Goal: Transaction & Acquisition: Book appointment/travel/reservation

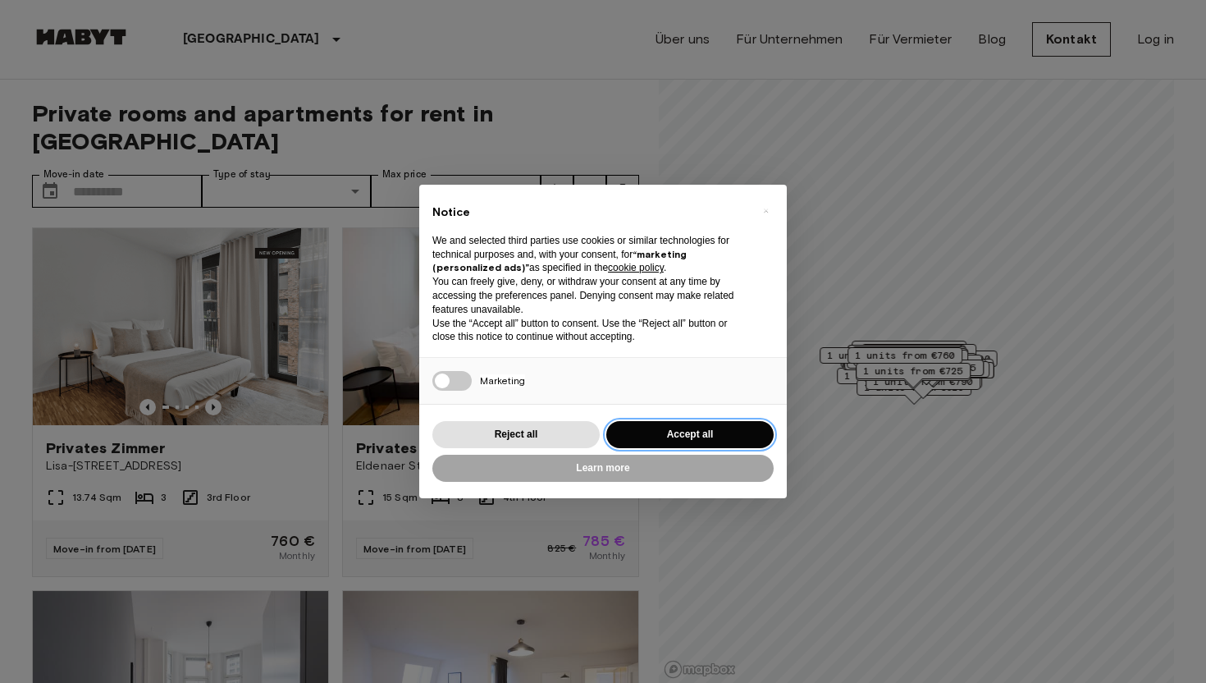
click at [695, 433] on button "Accept all" at bounding box center [690, 434] width 167 height 27
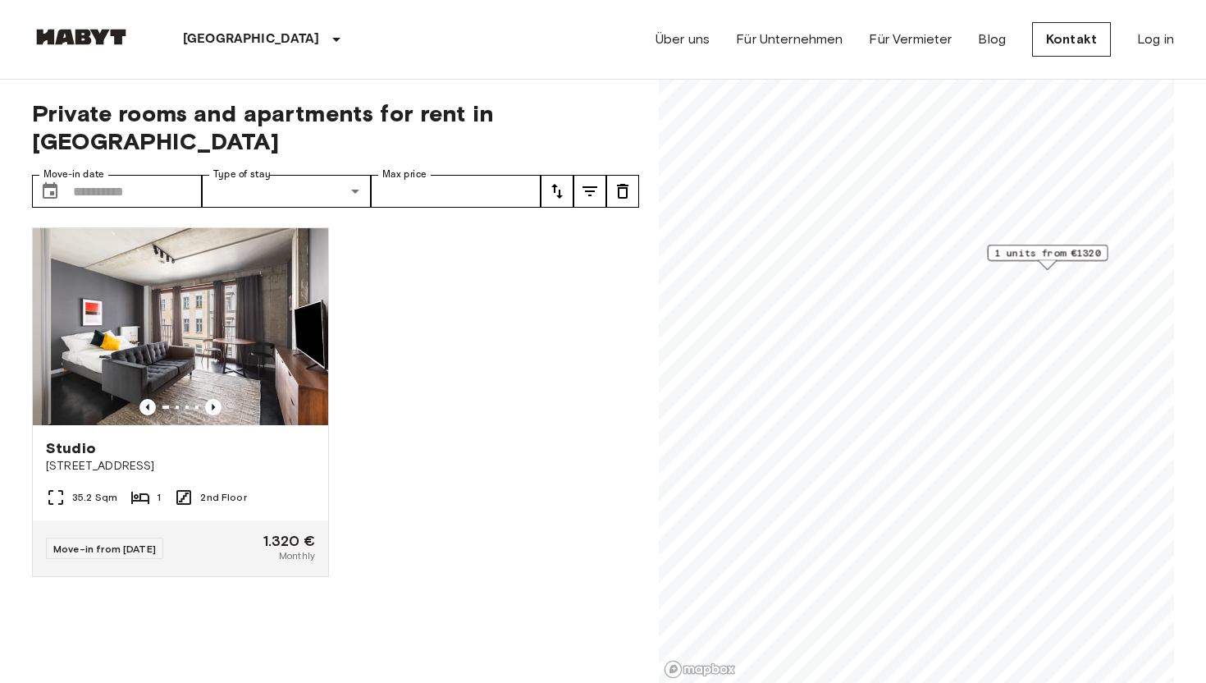
click at [1072, 257] on span "1 units from €1320" at bounding box center [1049, 252] width 106 height 15
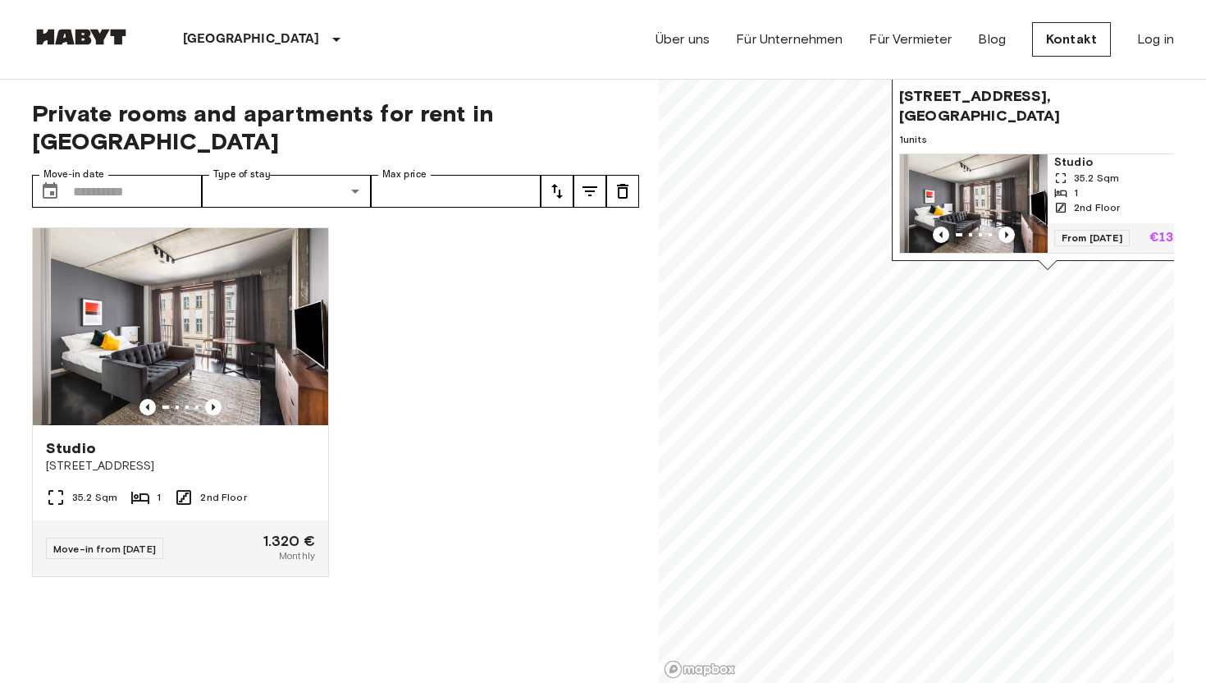
click at [1114, 180] on span "35.2 Sqm" at bounding box center [1096, 178] width 45 height 15
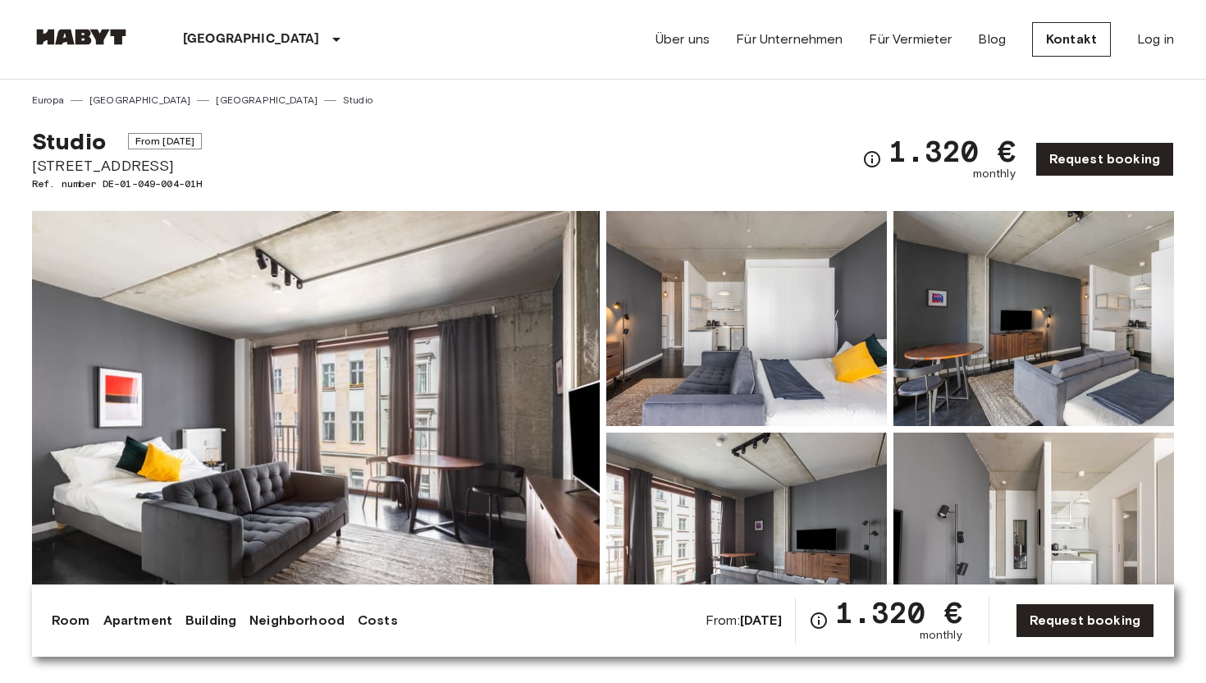
click at [504, 375] on img at bounding box center [316, 429] width 568 height 437
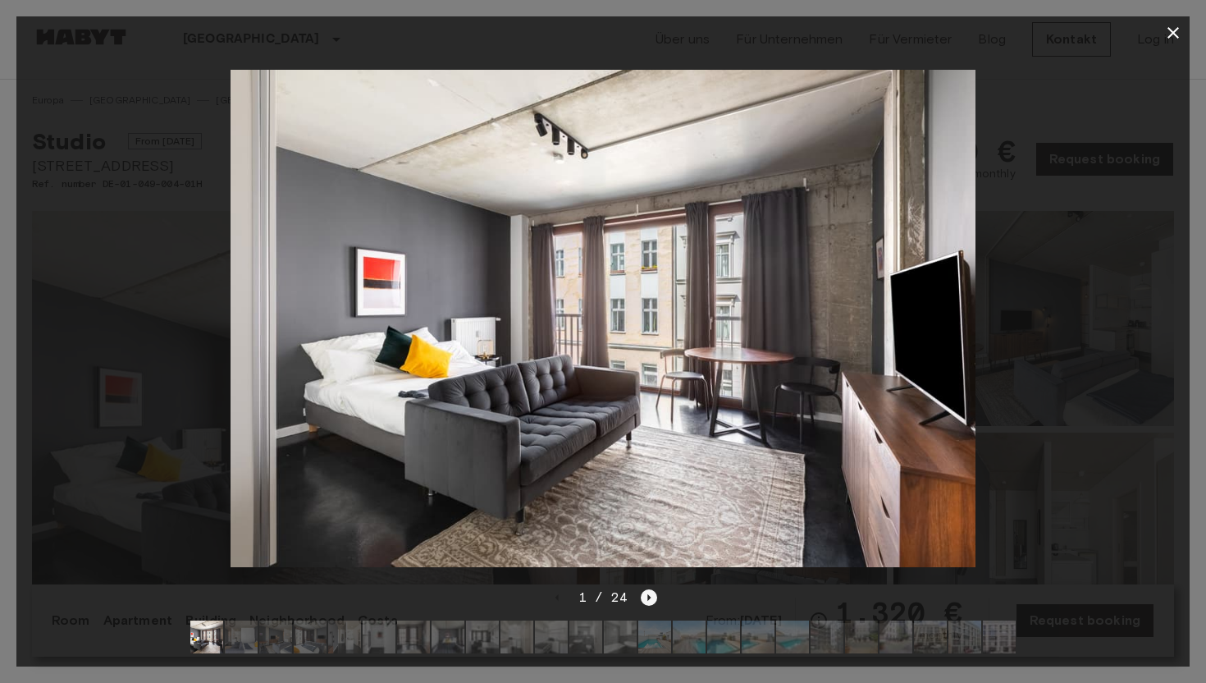
click at [653, 596] on icon "Next image" at bounding box center [649, 597] width 16 height 16
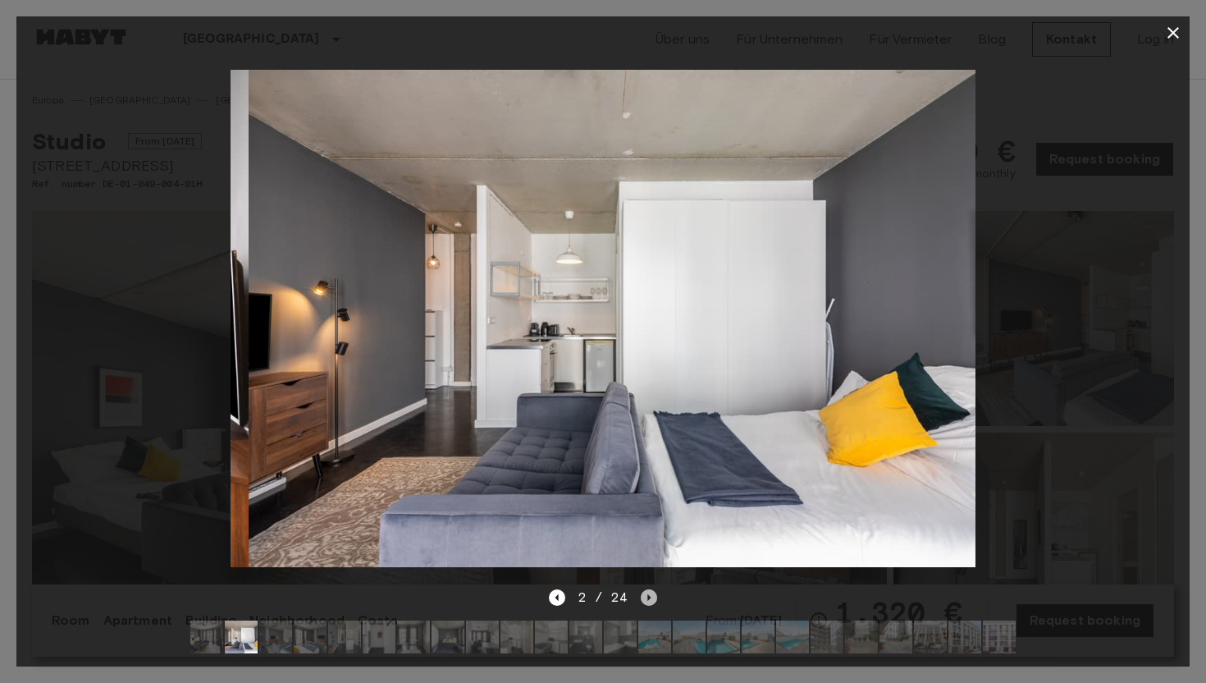
click at [653, 596] on icon "Next image" at bounding box center [649, 597] width 16 height 16
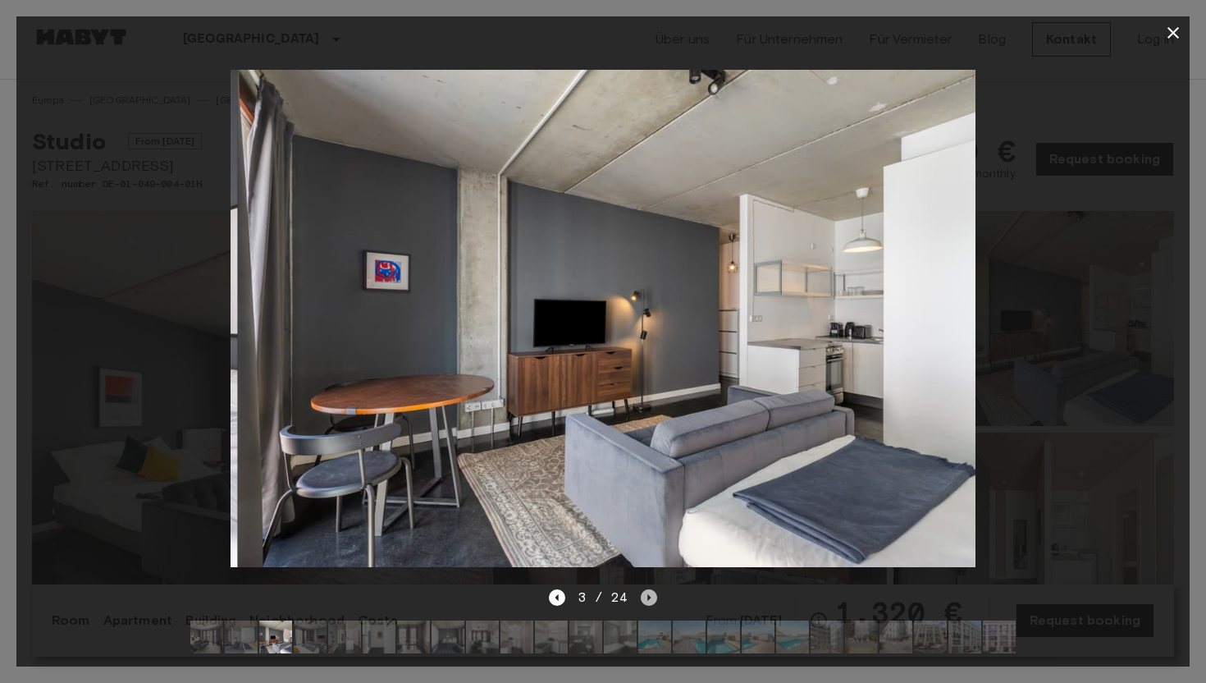
click at [653, 596] on icon "Next image" at bounding box center [649, 597] width 16 height 16
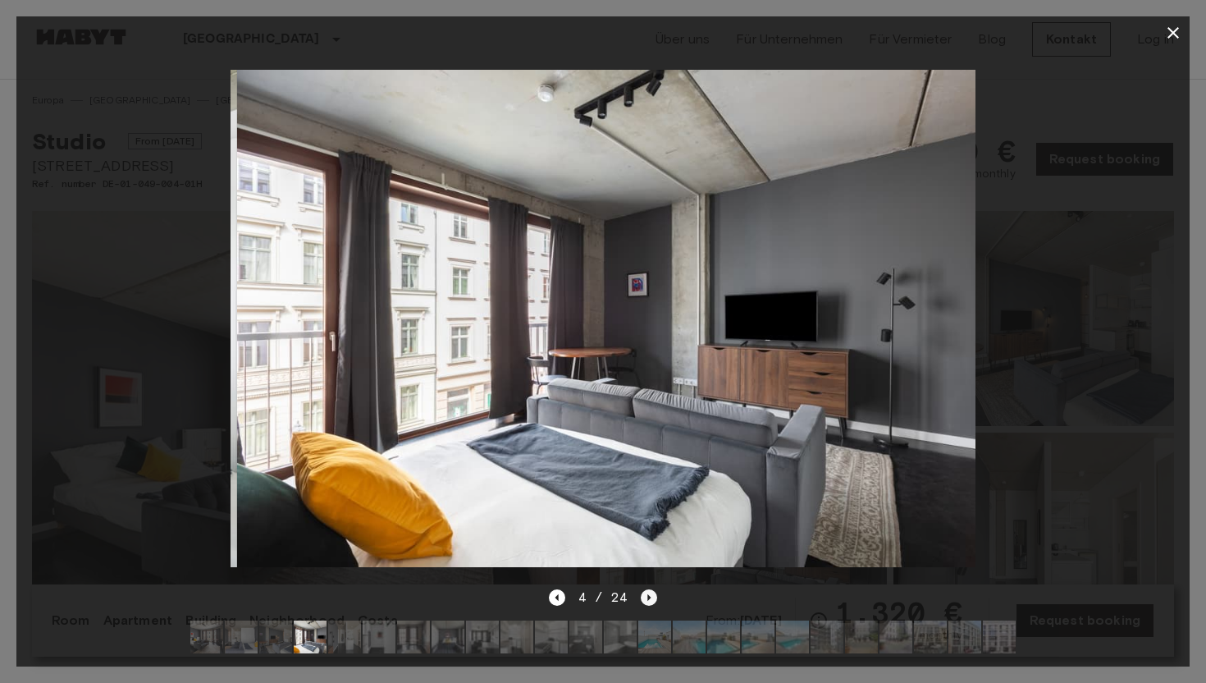
click at [653, 596] on icon "Next image" at bounding box center [649, 597] width 16 height 16
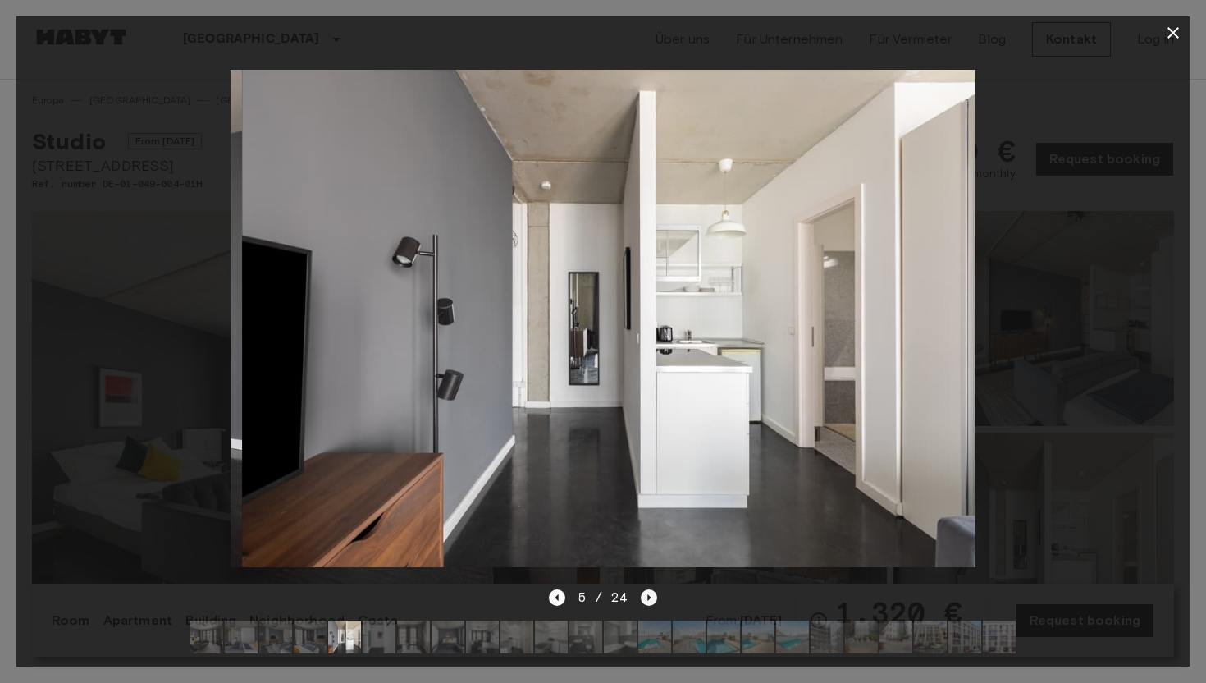
click at [653, 596] on icon "Next image" at bounding box center [649, 597] width 16 height 16
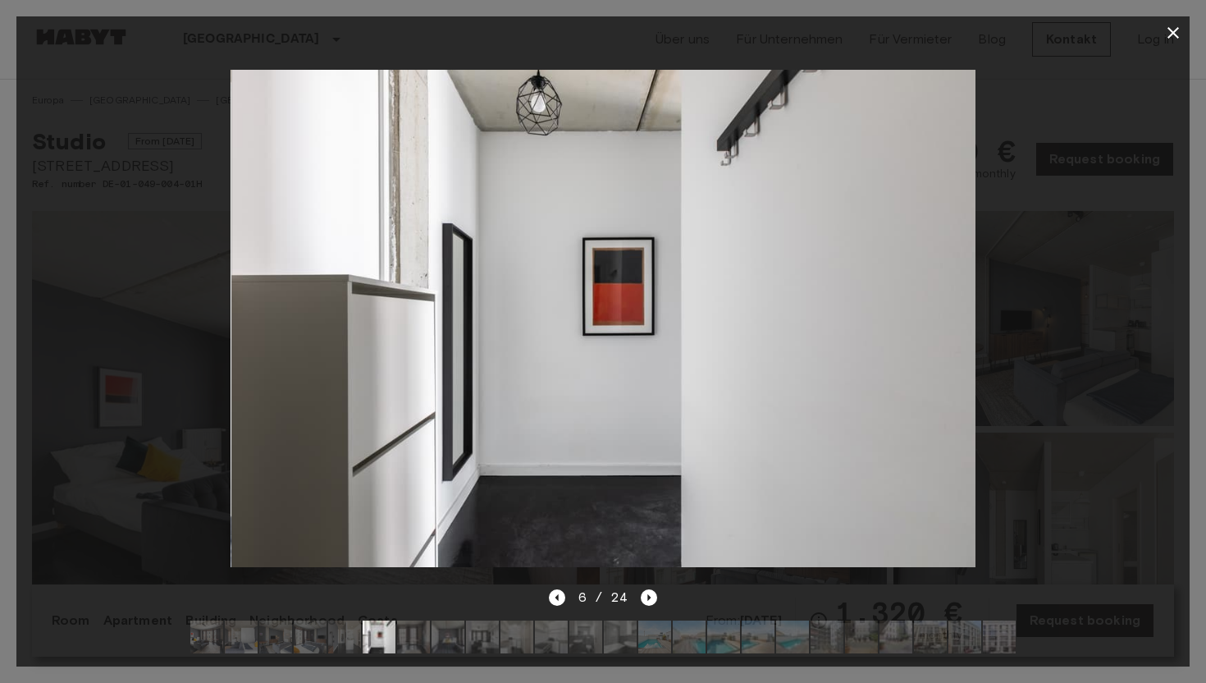
click at [1171, 32] on icon "button" at bounding box center [1174, 33] width 20 height 20
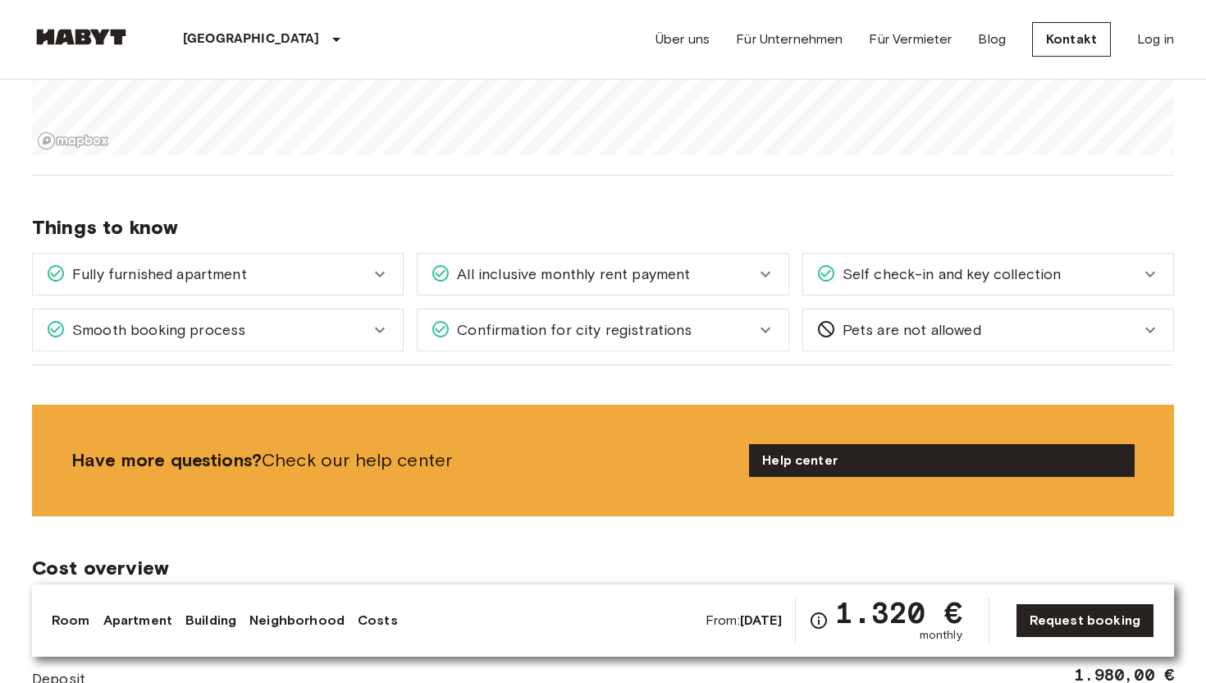
scroll to position [1694, 0]
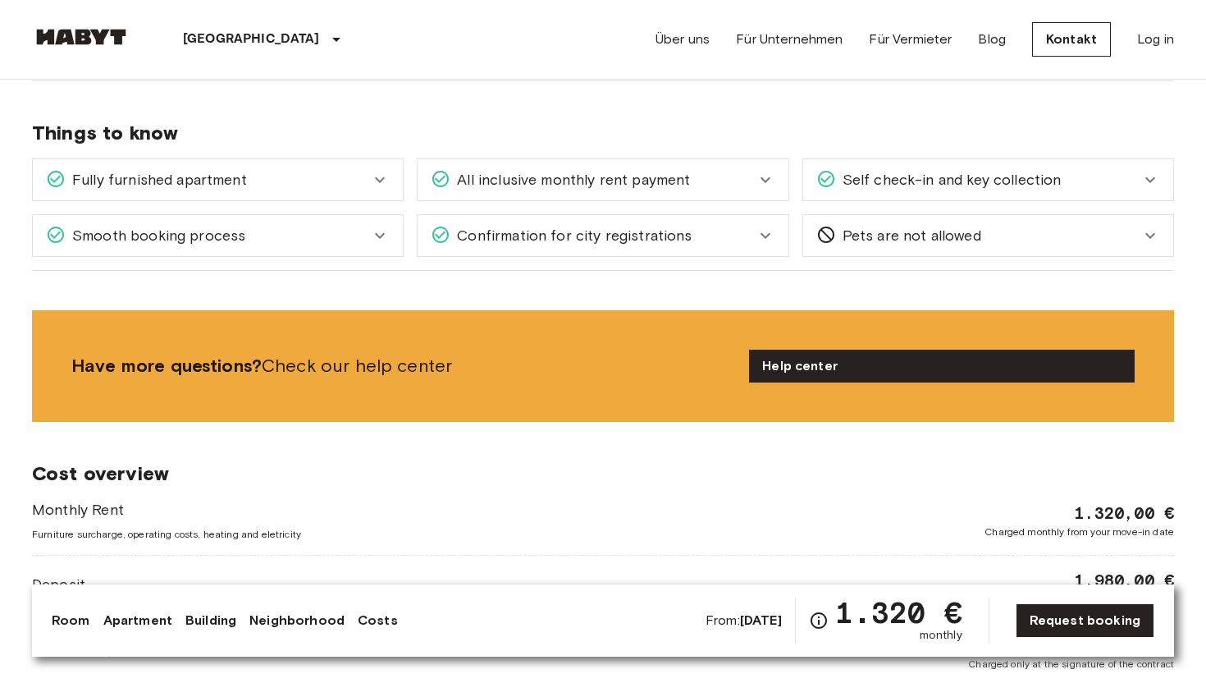
click at [715, 231] on div "Confirmation for city registrations" at bounding box center [593, 235] width 324 height 21
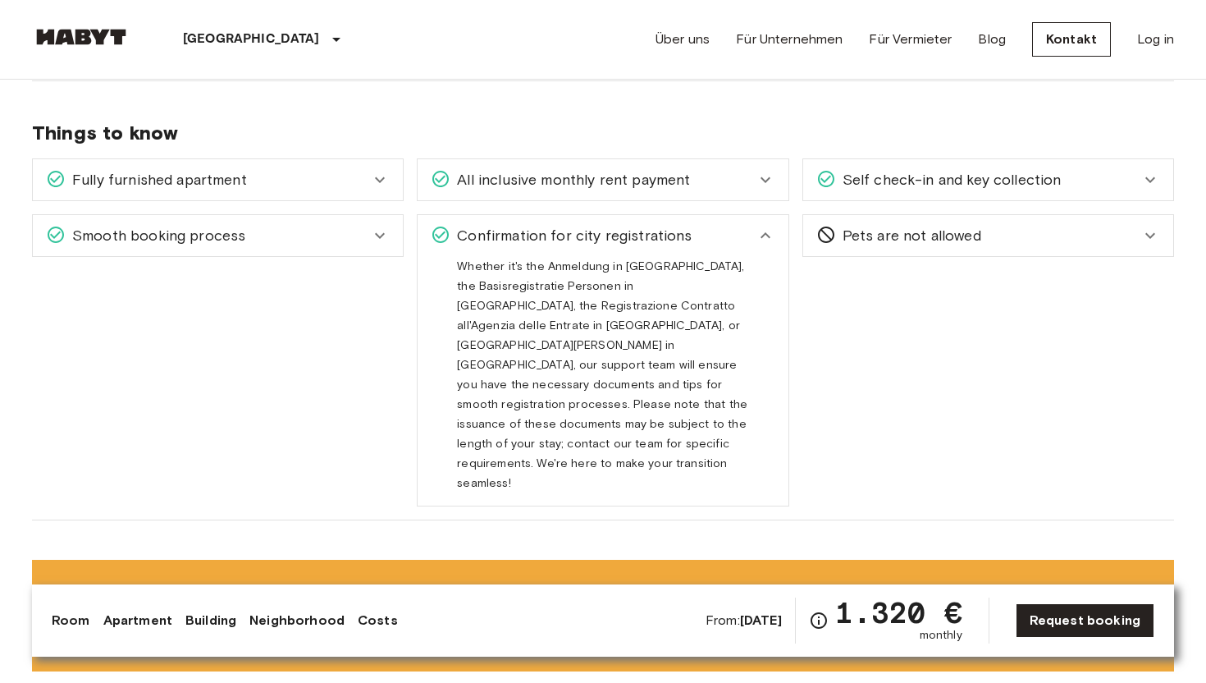
click at [715, 231] on div "Confirmation for city registrations" at bounding box center [593, 235] width 324 height 21
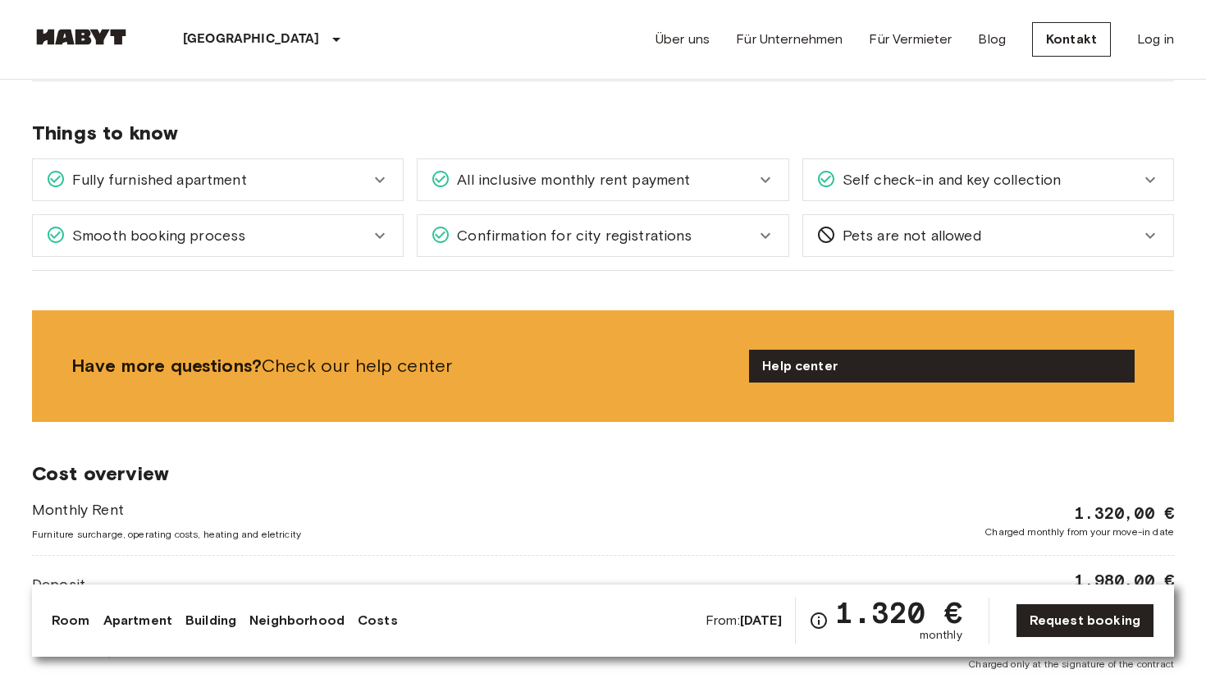
click at [345, 233] on div "Smooth booking process" at bounding box center [208, 235] width 324 height 21
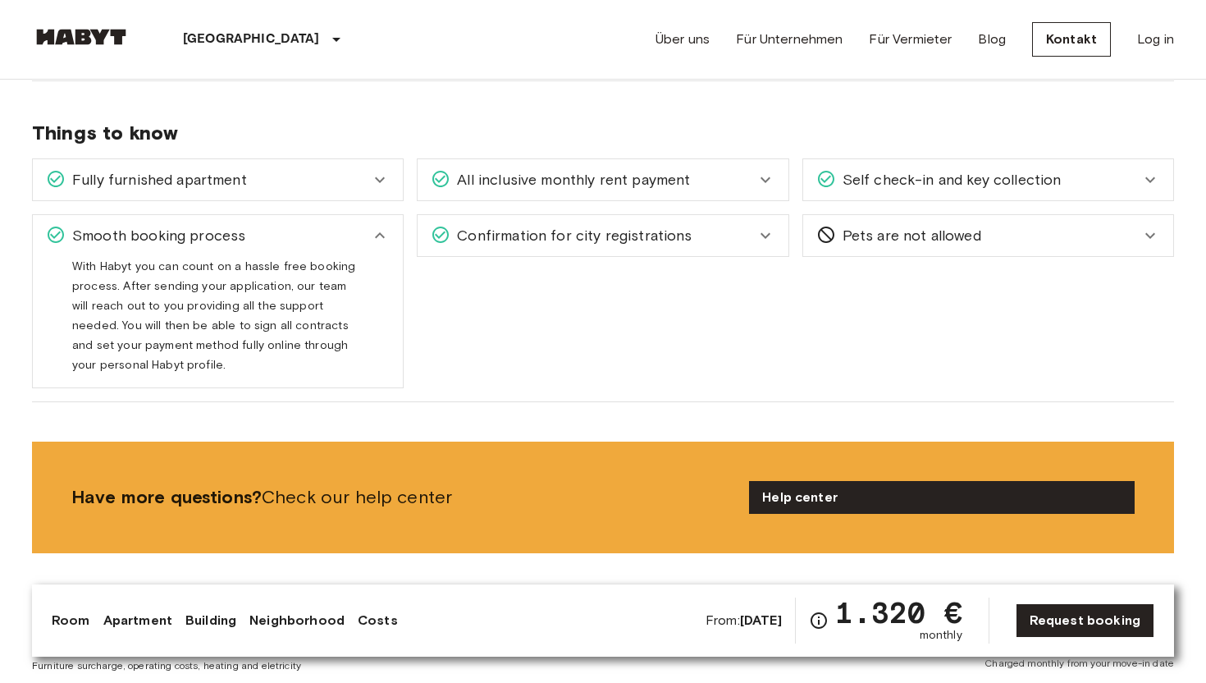
click at [345, 233] on div "Smooth booking process" at bounding box center [208, 235] width 324 height 21
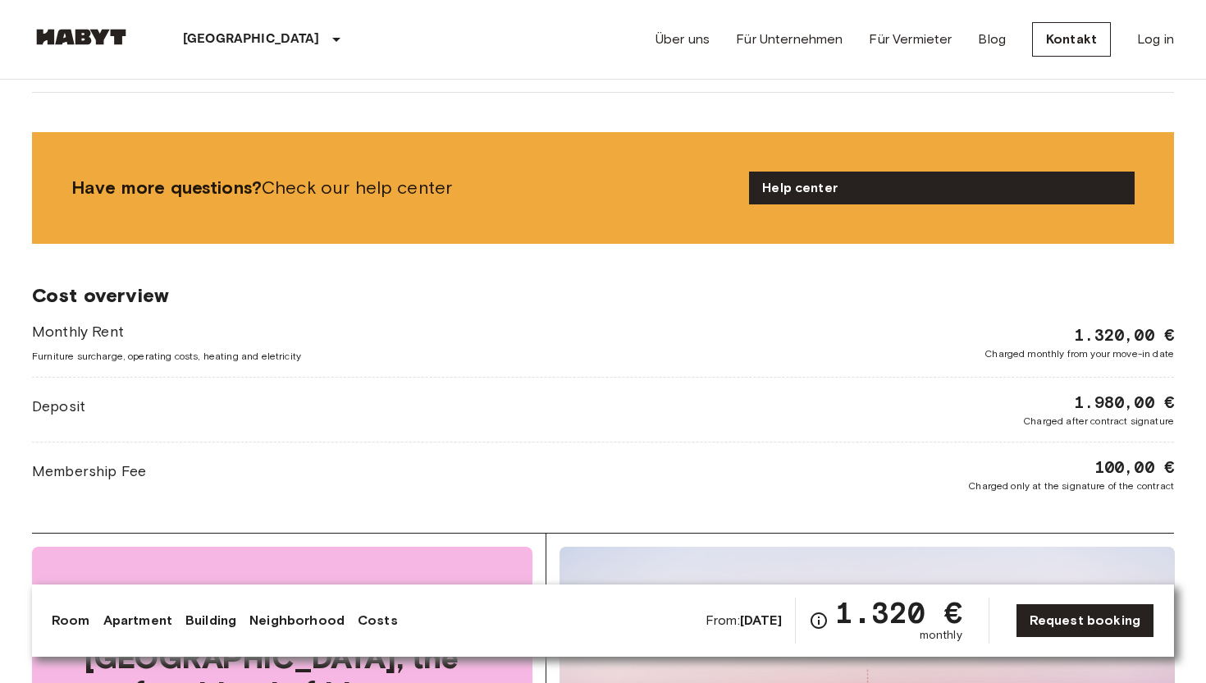
scroll to position [1874, 0]
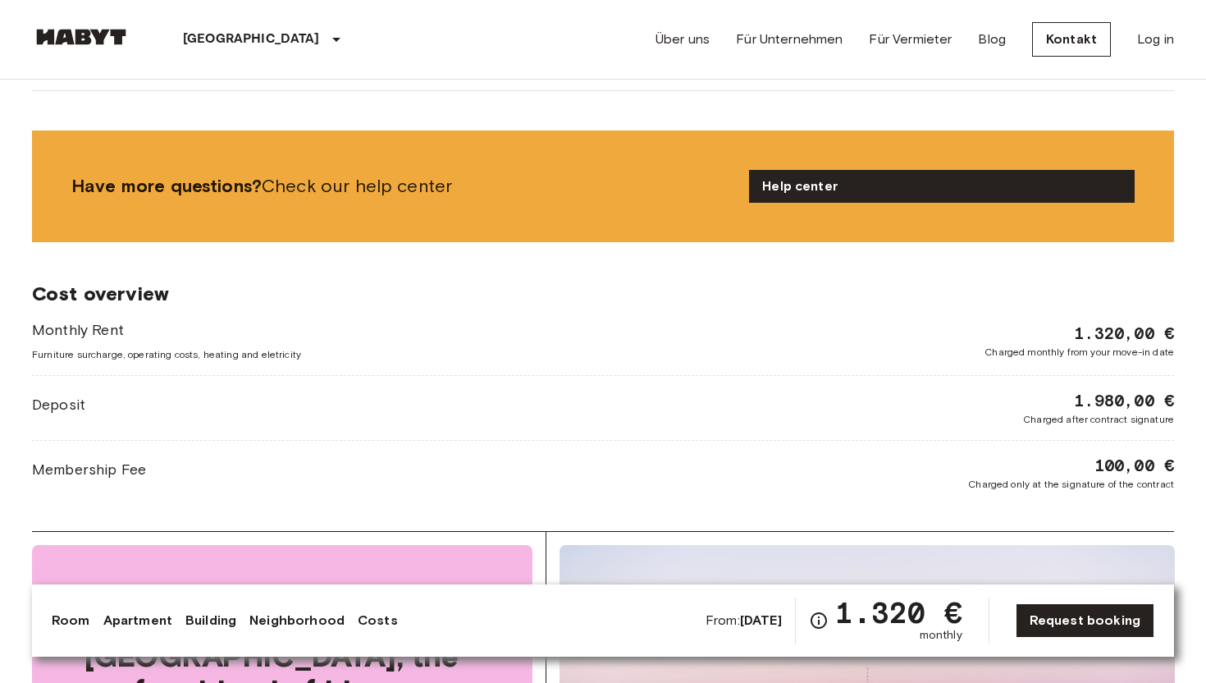
click at [319, 410] on div "Deposit 1.980,00 € Charged after contract signature" at bounding box center [603, 408] width 1142 height 38
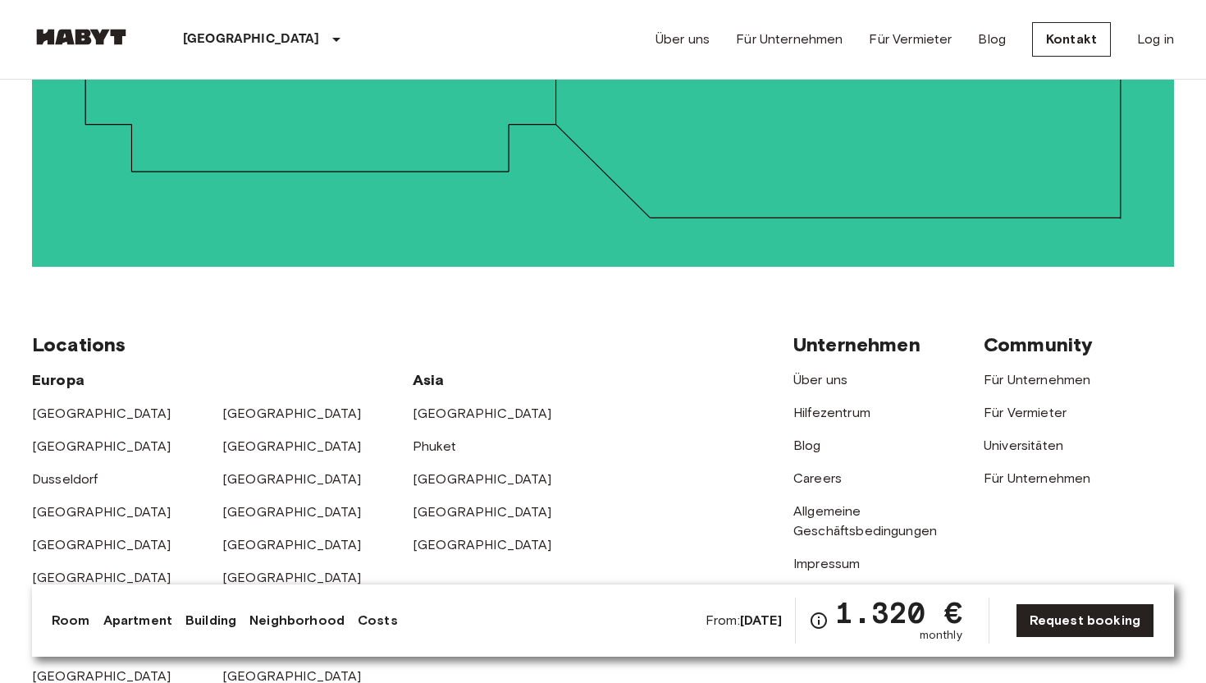
scroll to position [3759, 0]
